Goal: Task Accomplishment & Management: Manage account settings

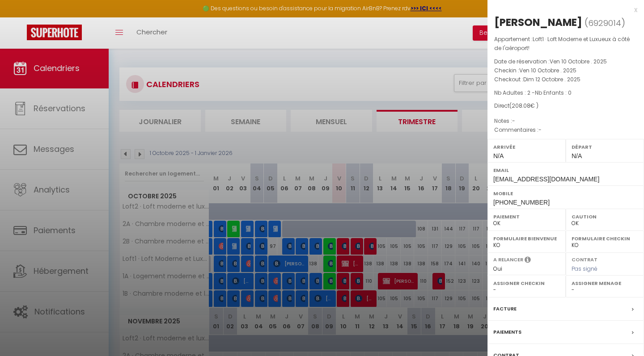
select select "0"
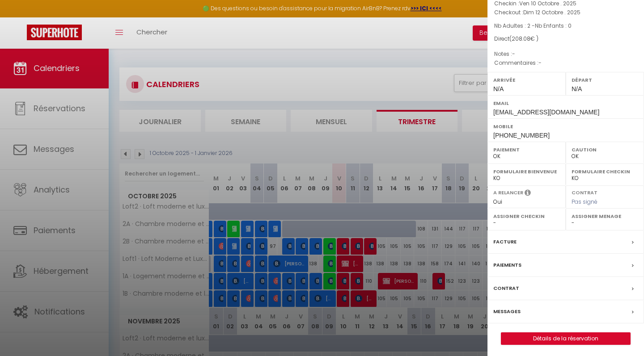
scroll to position [67, 0]
click at [511, 309] on label "Messages" at bounding box center [506, 312] width 27 height 9
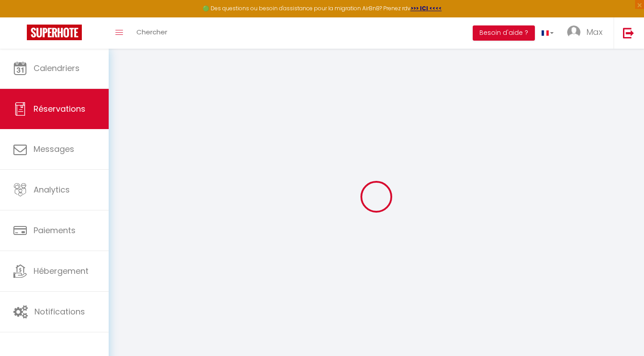
select select
checkbox input "false"
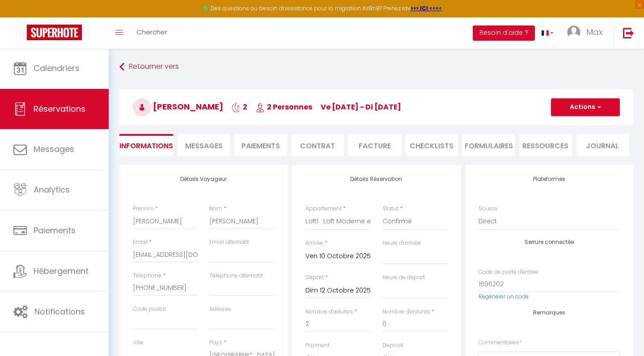
select select
checkbox input "false"
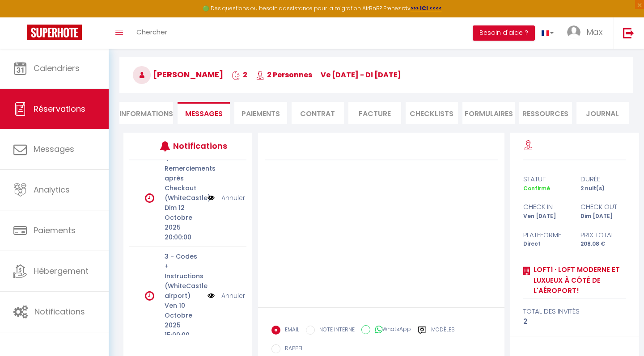
scroll to position [33, 0]
click at [268, 117] on li "Paiements" at bounding box center [260, 113] width 52 height 22
select select
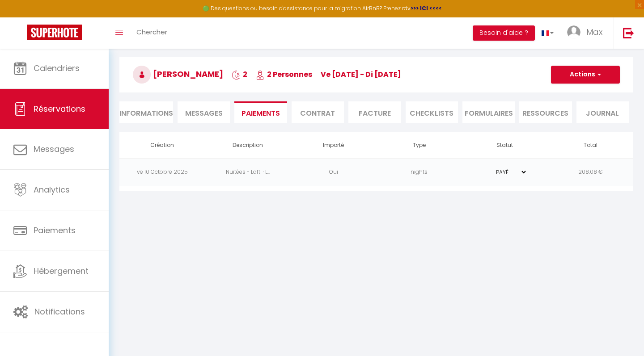
click at [162, 113] on li "Informations" at bounding box center [146, 113] width 54 height 22
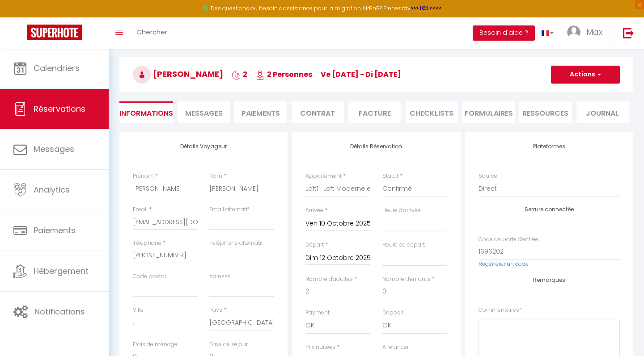
select select
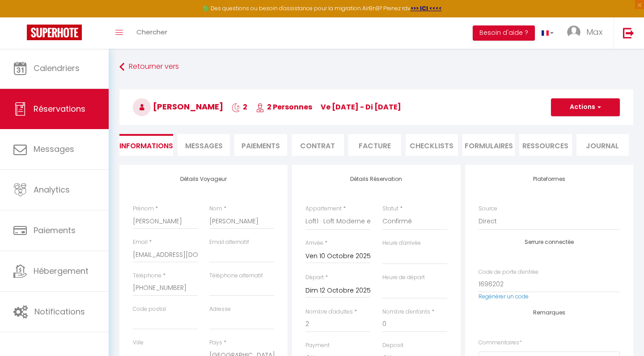
click at [214, 149] on span "Messages" at bounding box center [204, 146] width 38 height 10
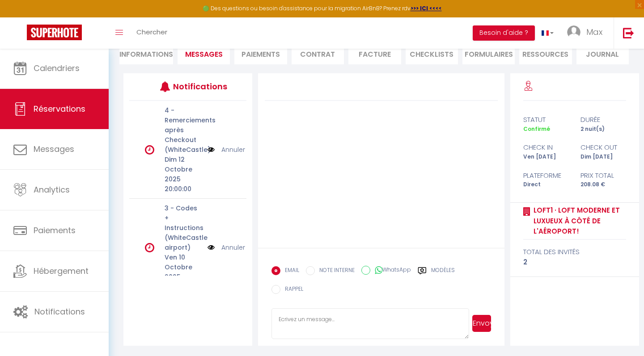
click at [396, 272] on label "WhatsApp" at bounding box center [390, 271] width 41 height 10
click at [370, 272] on input "WhatsApp" at bounding box center [365, 270] width 9 height 9
radio input "true"
select select
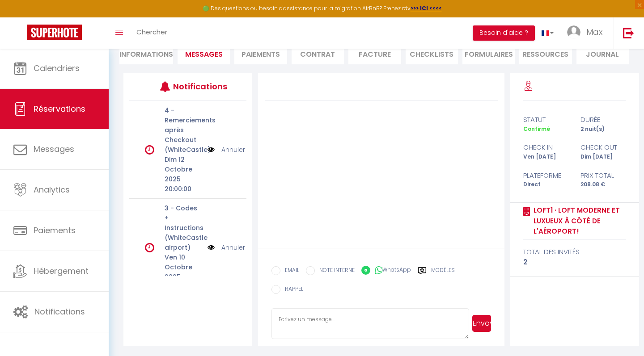
click at [276, 271] on input "EMAIL" at bounding box center [275, 271] width 9 height 9
radio input "true"
select select
radio input "false"
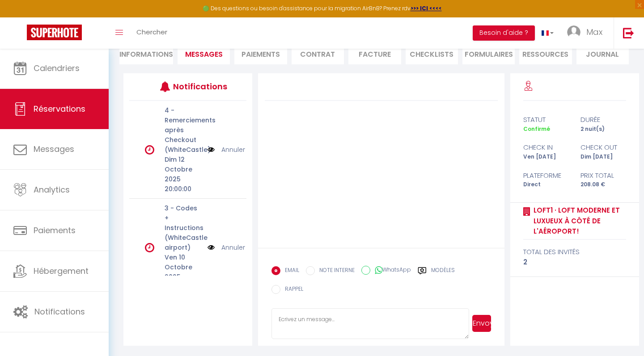
click at [148, 58] on li "Informations" at bounding box center [146, 53] width 54 height 22
select select
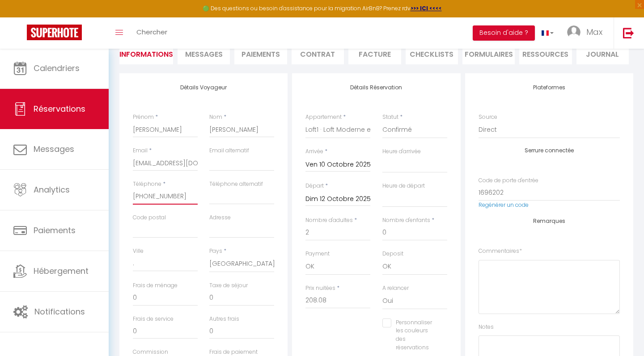
drag, startPoint x: 174, startPoint y: 196, endPoint x: 132, endPoint y: 195, distance: 42.5
click at [272, 83] on div "Détails Voyageur Prénom * [PERSON_NAME] Nom * [PERSON_NAME] * [EMAIL_ADDRESS][D…" at bounding box center [203, 233] width 168 height 320
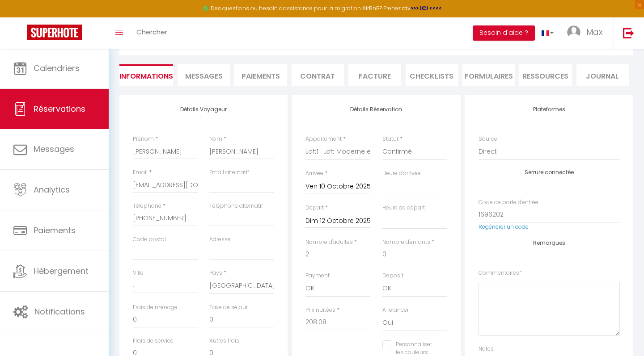
scroll to position [68, 0]
select select
checkbox input "false"
select select
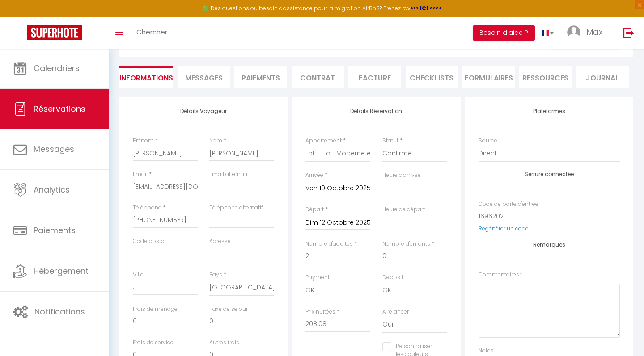
select select
checkbox input "false"
select select
checkbox input "false"
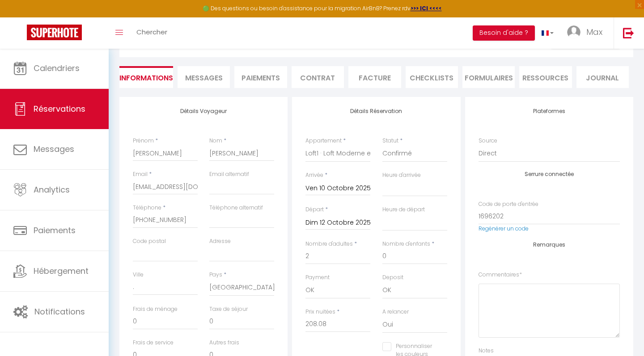
select select
checkbox input "false"
select select
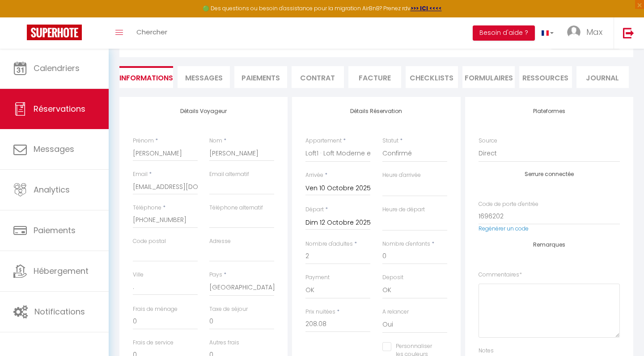
checkbox input "false"
select select
checkbox input "false"
select select
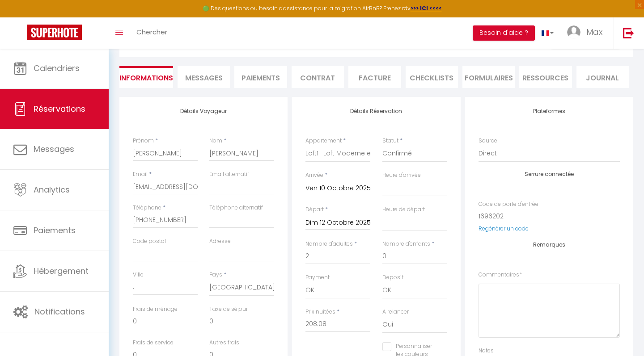
select select
checkbox input "false"
select select
checkbox input "false"
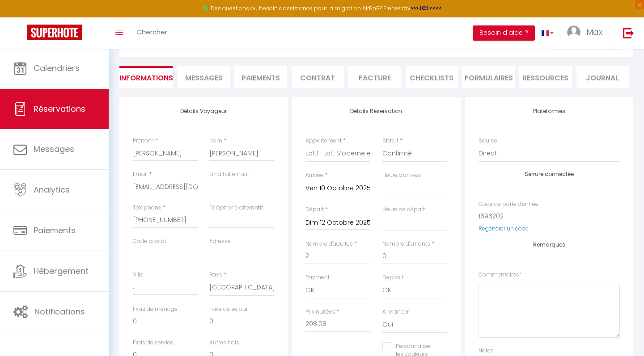
select select
checkbox input "false"
select select
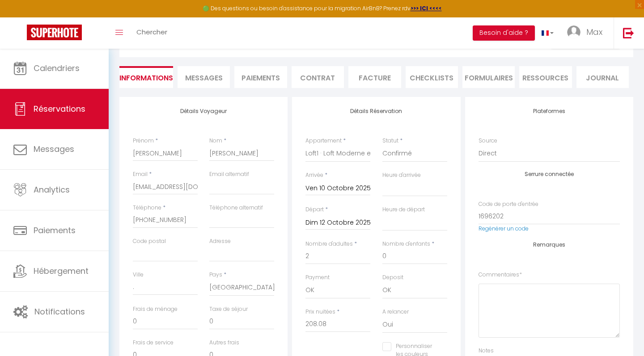
checkbox input "false"
select select
checkbox input "false"
select select
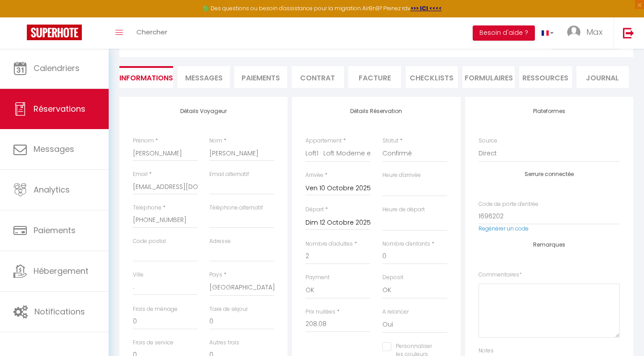
select select
checkbox input "false"
select select
checkbox input "false"
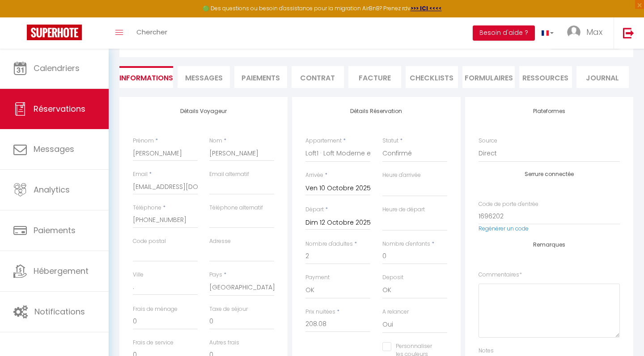
select select
checkbox input "false"
